Goal: Complete application form: Complete application form

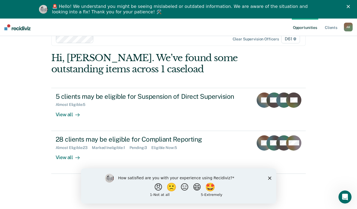
scroll to position [19, 0]
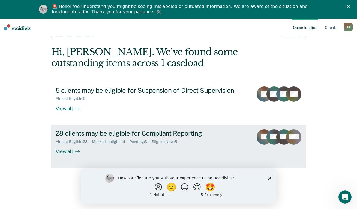
click at [147, 141] on div "Pending : 3" at bounding box center [140, 141] width 22 height 5
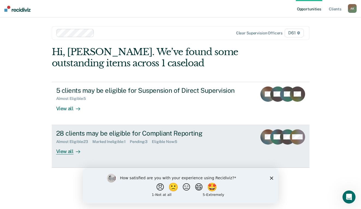
click at [171, 145] on div "28 clients may be eligible for Compliant Reporting Almost Eligible : 23 Marked …" at bounding box center [158, 141] width 204 height 25
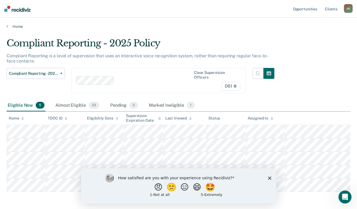
scroll to position [17, 0]
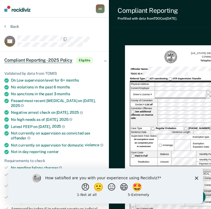
click at [196, 177] on icon "Close survey" at bounding box center [196, 177] width 3 height 3
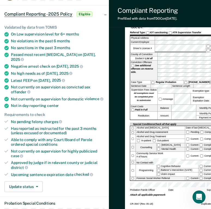
scroll to position [54, 0]
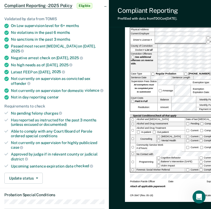
click at [170, 190] on div "TENNESSEE DEPARTMENT OF CORRECTION COMMUNITY SUPERVISION Telephone Reporting Re…" at bounding box center [206, 96] width 152 height 201
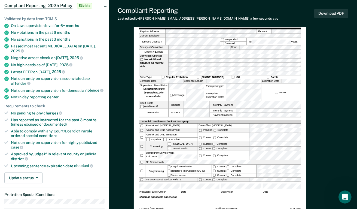
scroll to position [0, 0]
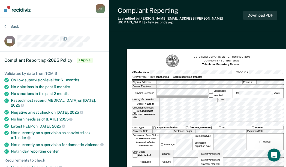
click at [260, 54] on div "TENNESSEE DEPARTMENT OF CORRECTION COMMUNITY SUPERVISION Telephone Reporting Re…" at bounding box center [208, 61] width 152 height 14
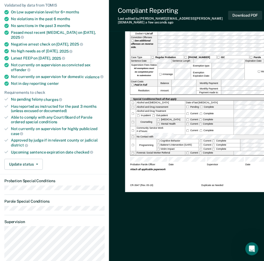
scroll to position [34, 0]
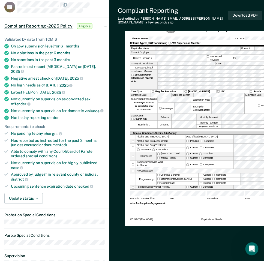
click at [150, 208] on div "TENNESSEE DEPARTMENT OF CORRECTION COMMUNITY SUPERVISION Telephone Reporting Re…" at bounding box center [189, 227] width 129 height 429
click at [175, 97] on label "Sentence Length" at bounding box center [183, 95] width 22 height 4
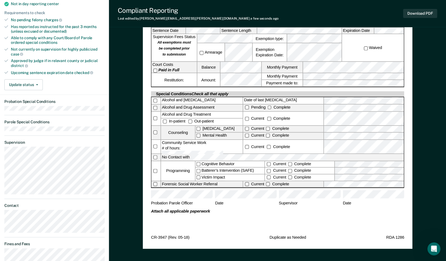
scroll to position [136, 0]
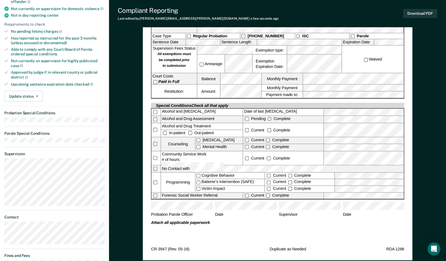
click at [114, 57] on div "TENNESSEE DEPARTMENT OF CORRECTION COMMUNITY SUPERVISION Telephone Reporting Re…" at bounding box center [277, 121] width 337 height 447
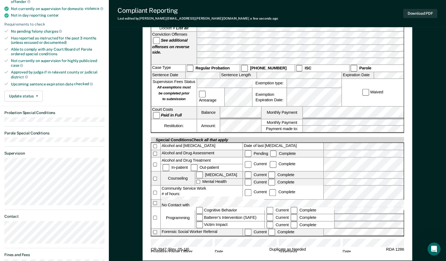
click at [207, 208] on div "TENNESSEE DEPARTMENT OF CORRECTION COMMUNITY SUPERVISION Telephone Reporting Re…" at bounding box center [278, 85] width 270 height 352
click at [360, 13] on button "Download PDF" at bounding box center [421, 13] width 34 height 9
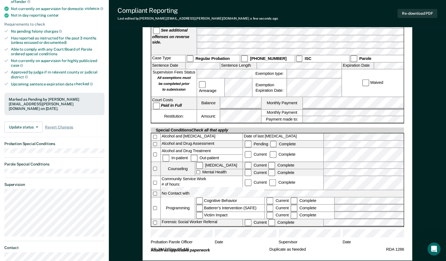
scroll to position [0, 0]
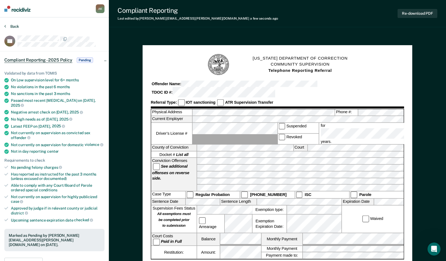
click at [11, 25] on button "Back" at bounding box center [11, 26] width 15 height 5
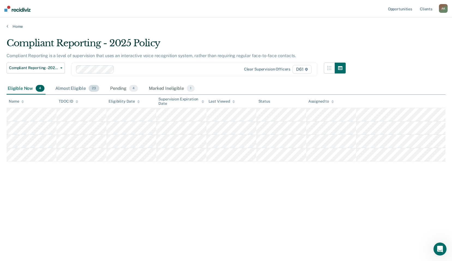
click at [81, 90] on div "Almost Eligible 23" at bounding box center [77, 89] width 46 height 12
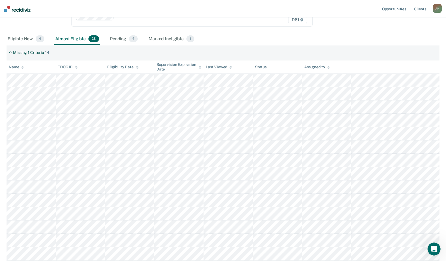
scroll to position [68, 0]
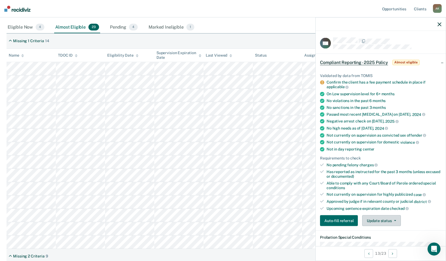
click at [360, 208] on button "Update status" at bounding box center [382, 220] width 38 height 11
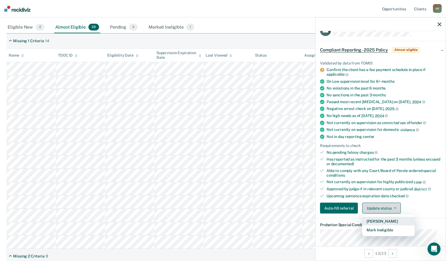
scroll to position [34, 0]
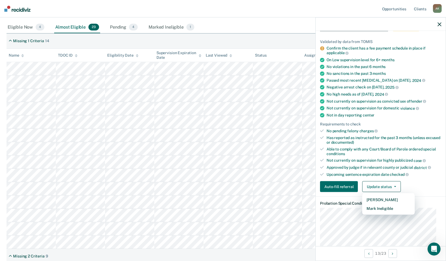
click at [360, 182] on div "Auto-fill referral Update status Mark Pending Mark Ineligible" at bounding box center [380, 186] width 121 height 11
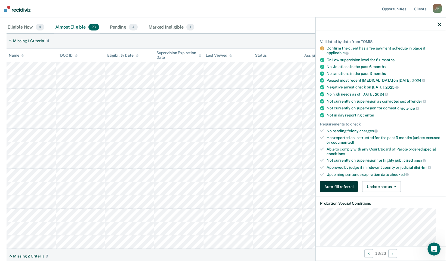
click at [342, 187] on button "Auto-fill referral" at bounding box center [339, 186] width 38 height 11
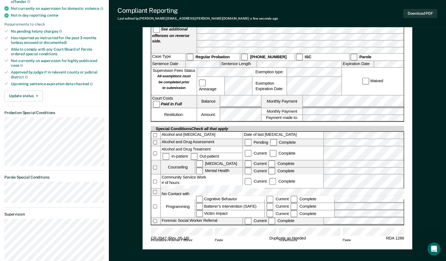
scroll to position [136, 0]
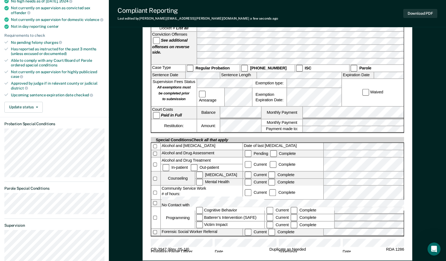
click at [243, 208] on form "TENNESSEE DEPARTMENT OF CORRECTION COMMUNITY SUPERVISION Telephone Reporting Re…" at bounding box center [278, 90] width 254 height 346
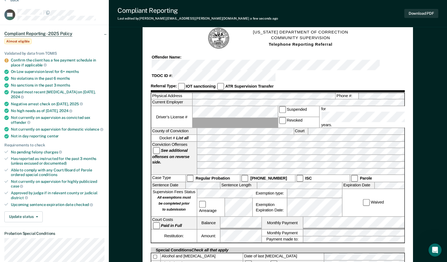
scroll to position [34, 0]
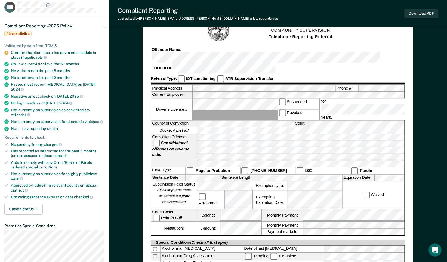
click at [2, 28] on div "Compliant Reporting - 2025 Policy Almost eligible" at bounding box center [54, 29] width 109 height 24
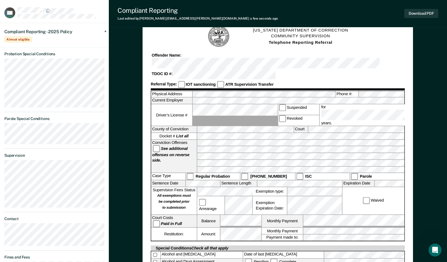
scroll to position [8, 0]
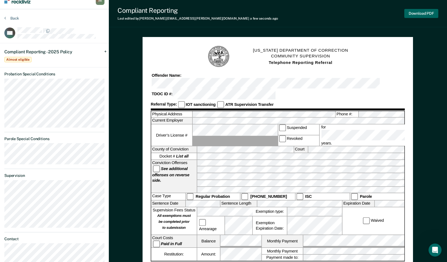
click at [360, 14] on button "Download PDF" at bounding box center [422, 13] width 34 height 9
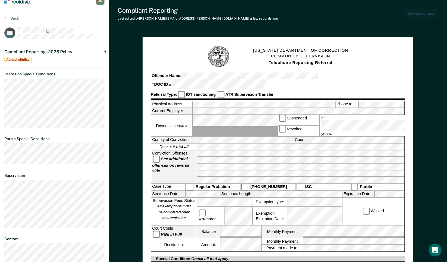
scroll to position [0, 0]
